Goal: Complete application form: Complete application form

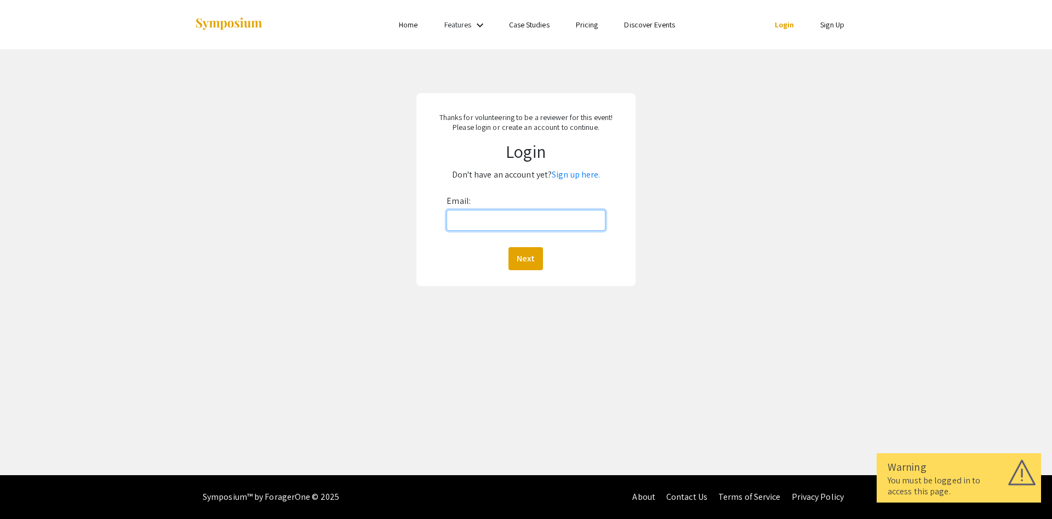
click at [490, 219] on input "Email:" at bounding box center [526, 220] width 158 height 21
type input "[PERSON_NAME][EMAIL_ADDRESS][PERSON_NAME][DOMAIN_NAME]"
click at [520, 256] on button "Next" at bounding box center [525, 258] width 35 height 23
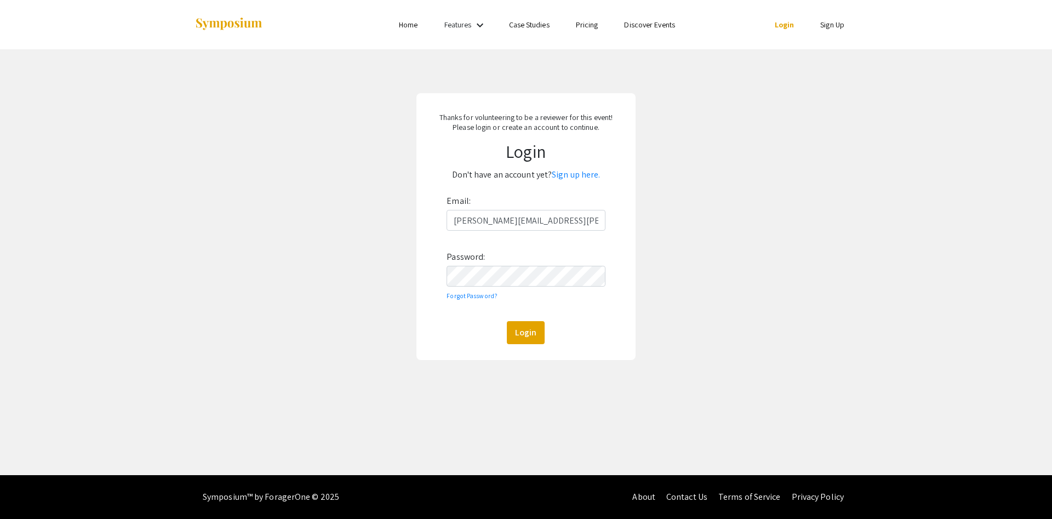
click at [477, 289] on div "Email: [PERSON_NAME][EMAIL_ADDRESS][PERSON_NAME][DOMAIN_NAME] Password: Forgot …" at bounding box center [526, 268] width 158 height 152
click at [507, 321] on button "Login" at bounding box center [526, 332] width 38 height 23
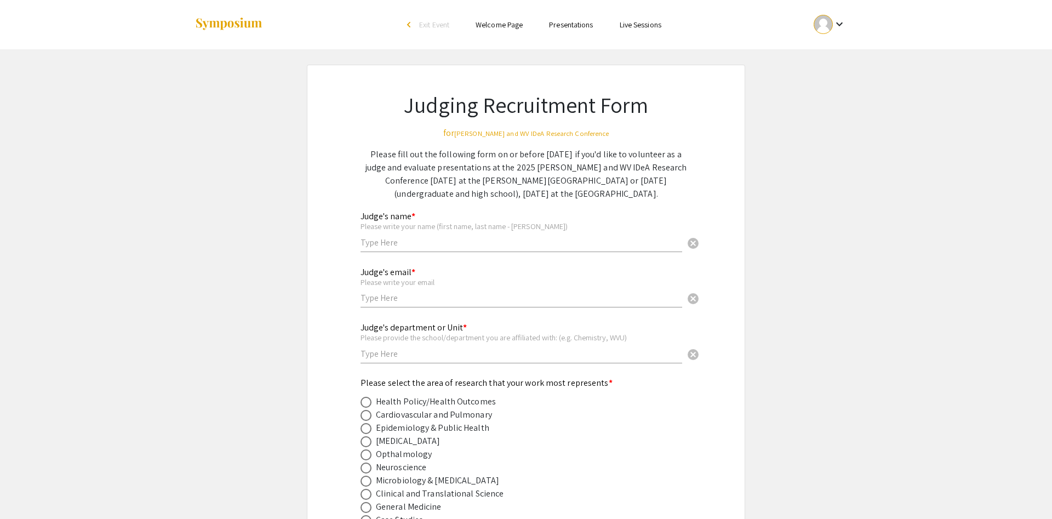
click at [448, 240] on input "text" at bounding box center [522, 243] width 322 height 12
type input "[PERSON_NAME]"
click at [438, 309] on div "Judge's email * Please write your email cancel" at bounding box center [522, 287] width 322 height 62
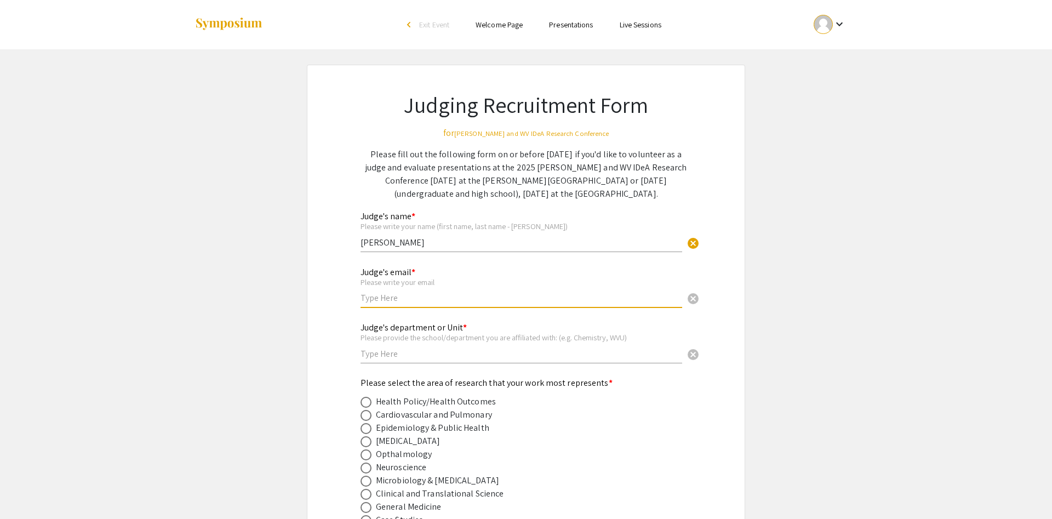
click at [435, 303] on input "text" at bounding box center [522, 298] width 322 height 12
type input "[PERSON_NAME][EMAIL_ADDRESS][PERSON_NAME][DOMAIN_NAME]"
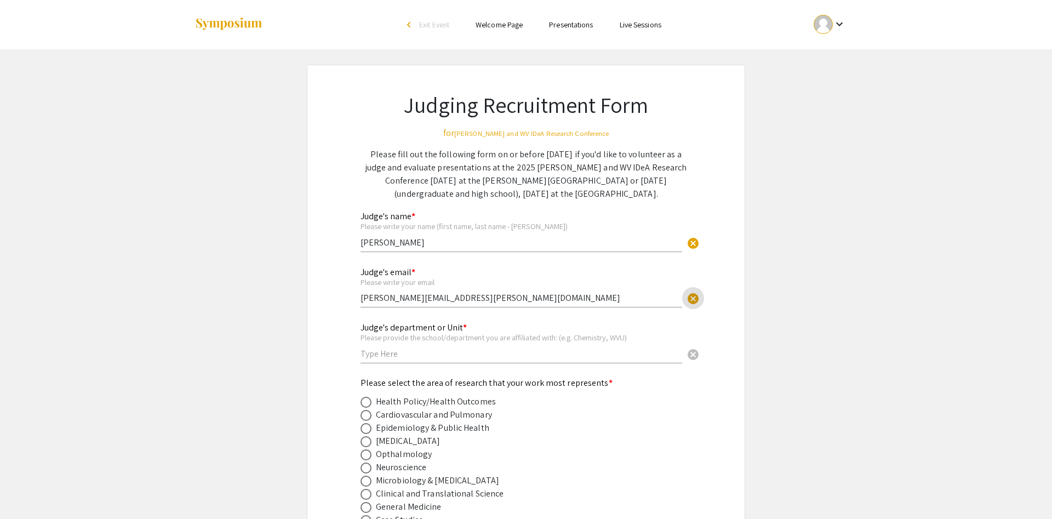
click at [424, 356] on input "text" at bounding box center [522, 354] width 322 height 12
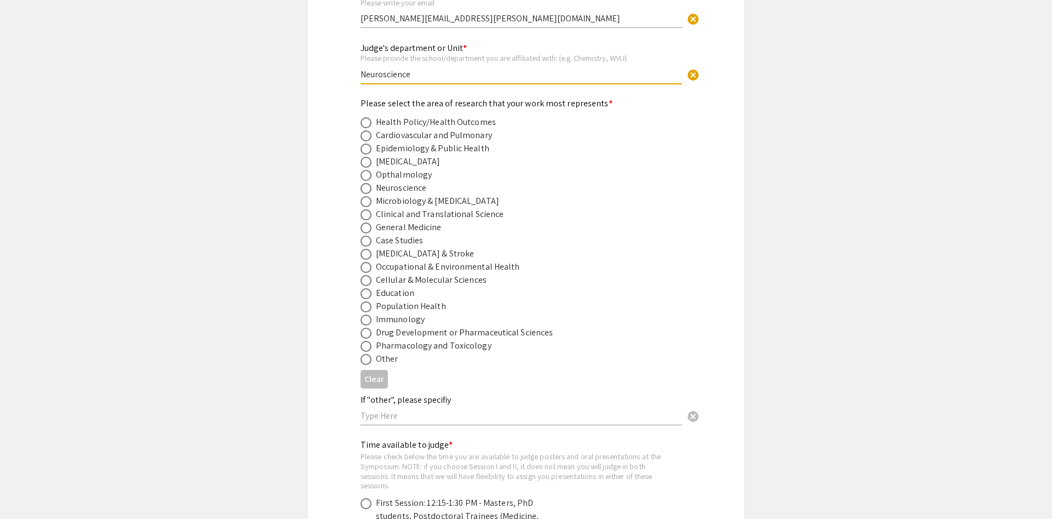
type input "Neuroscience"
click at [368, 188] on span at bounding box center [366, 188] width 11 height 11
click at [368, 188] on input "radio" at bounding box center [366, 188] width 11 height 11
radio input "true"
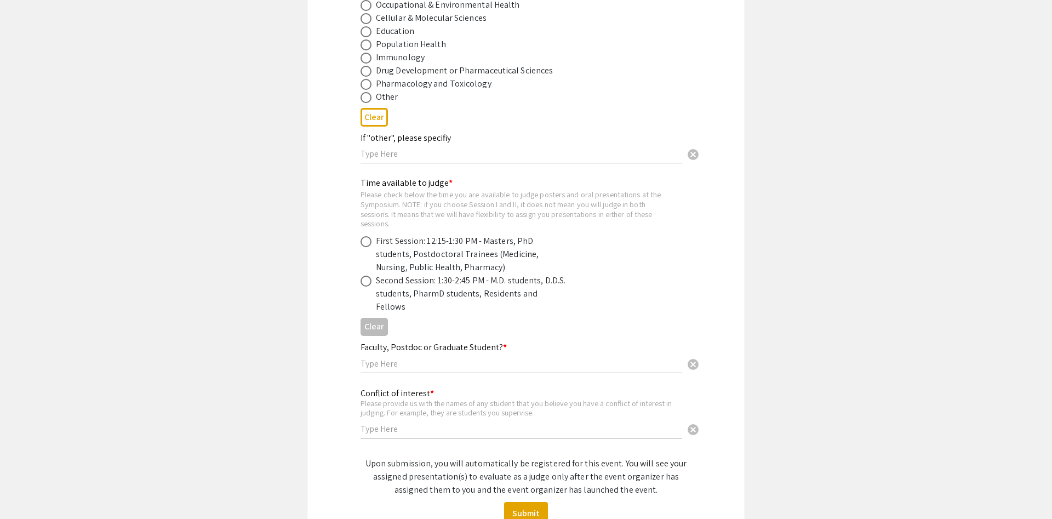
scroll to position [559, 0]
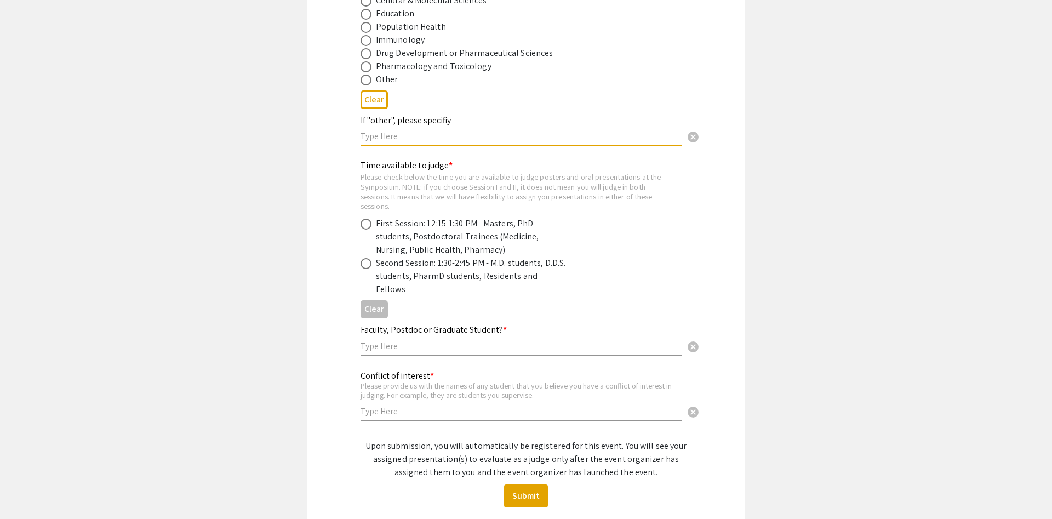
click at [383, 141] on input "text" at bounding box center [522, 136] width 322 height 12
click at [365, 223] on span at bounding box center [366, 224] width 11 height 11
click at [365, 223] on input "radio" at bounding box center [366, 224] width 11 height 11
radio input "true"
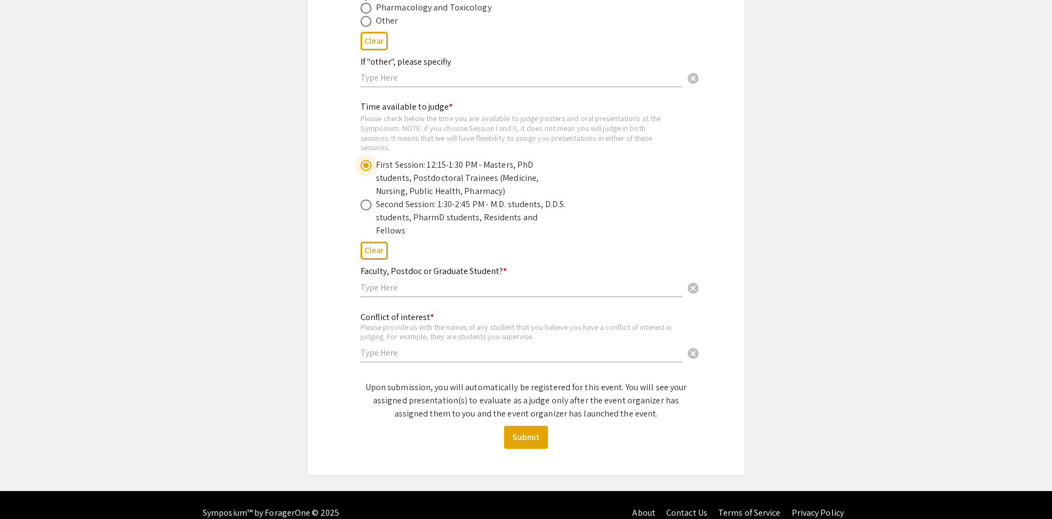
scroll to position [620, 0]
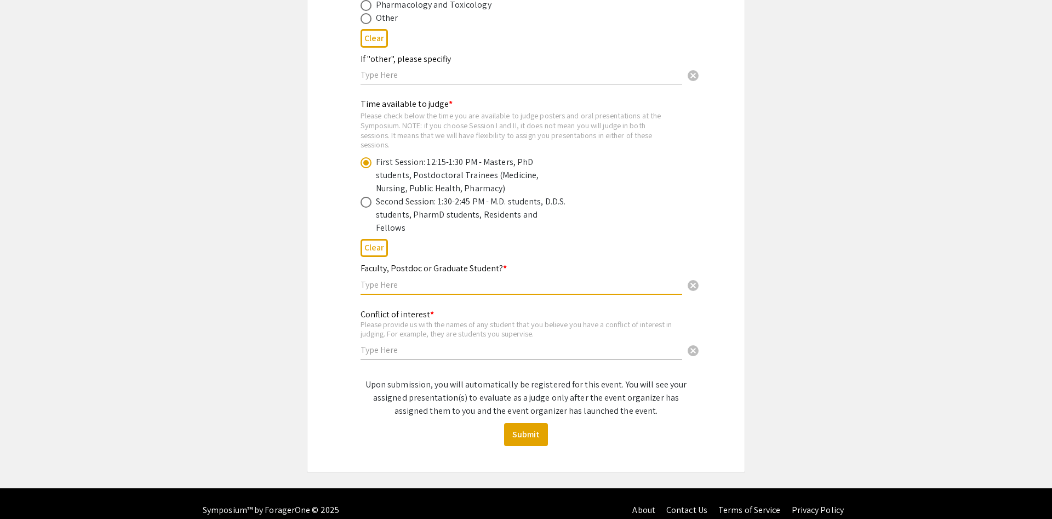
click at [413, 279] on input "text" at bounding box center [522, 285] width 322 height 12
type input "Faculty"
click at [394, 344] on input "text" at bounding box center [522, 350] width 322 height 12
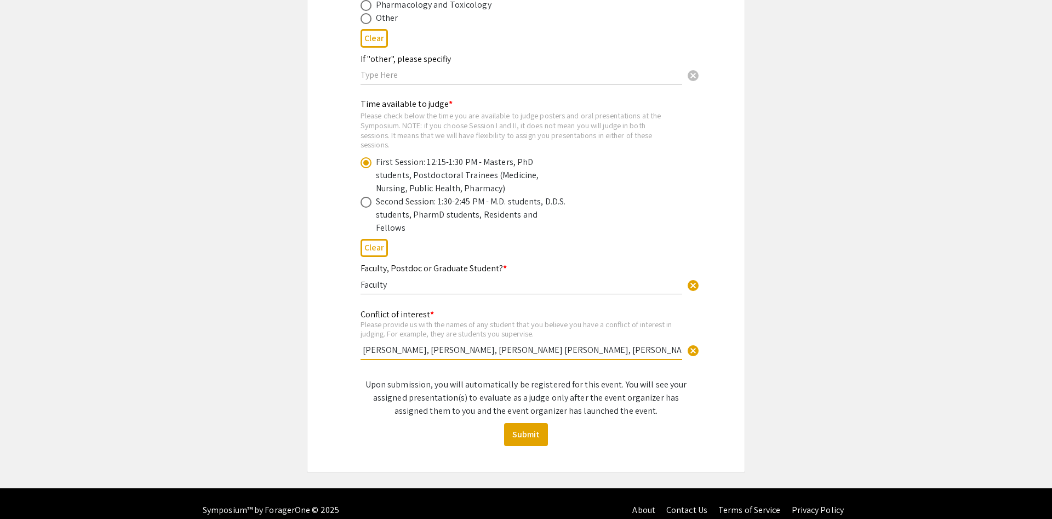
scroll to position [0, 75]
type input "[PERSON_NAME], [PERSON_NAME], [PERSON_NAME], [PERSON_NAME] [PERSON_NAME], [PERS…"
click at [522, 423] on button "Submit" at bounding box center [526, 434] width 44 height 23
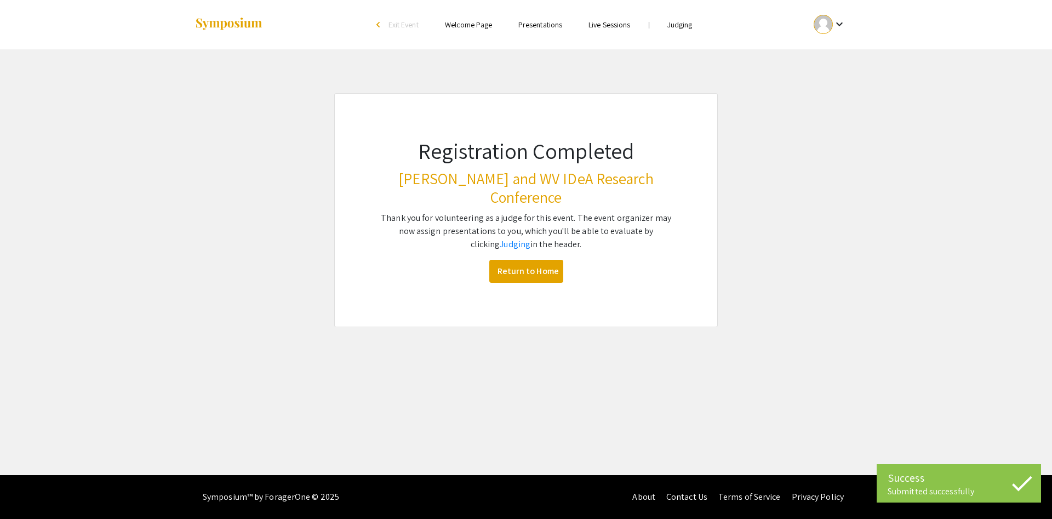
scroll to position [0, 0]
click at [519, 260] on link "Return to Home" at bounding box center [526, 271] width 74 height 23
